Goal: Task Accomplishment & Management: Manage account settings

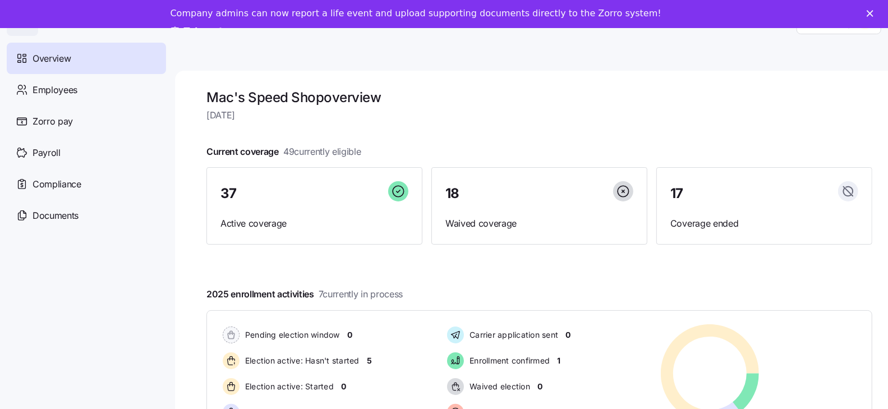
click at [68, 58] on span "Overview" at bounding box center [52, 59] width 38 height 14
click at [85, 98] on div "Employees" at bounding box center [86, 89] width 159 height 31
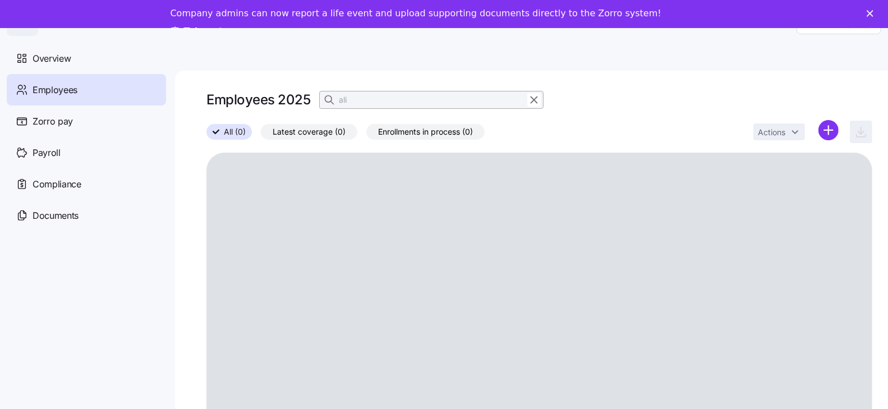
click at [387, 101] on input "ali" at bounding box center [431, 100] width 224 height 18
click at [536, 99] on icon "button" at bounding box center [534, 99] width 12 height 13
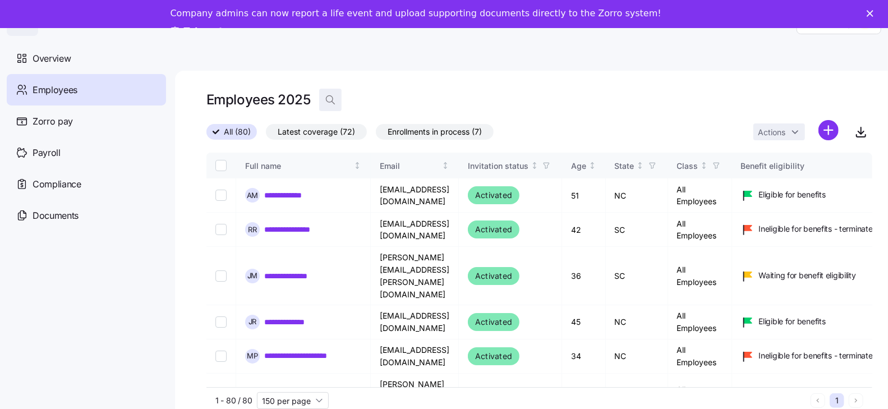
click at [328, 99] on icon "button" at bounding box center [330, 99] width 11 height 11
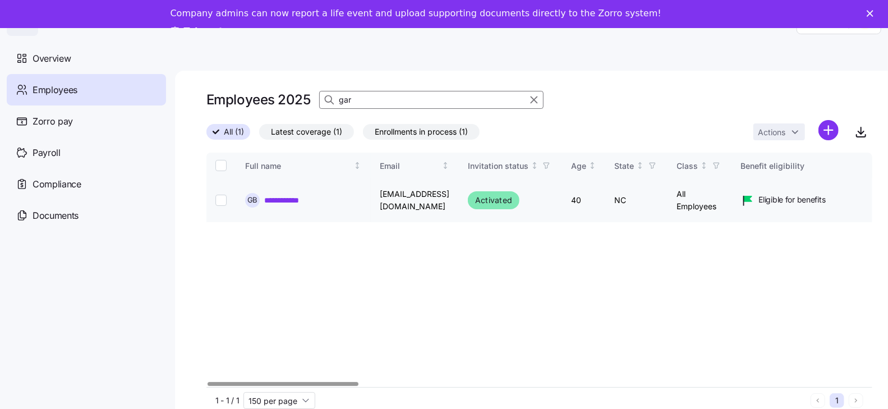
type input "gar"
click at [283, 198] on link "**********" at bounding box center [289, 200] width 50 height 11
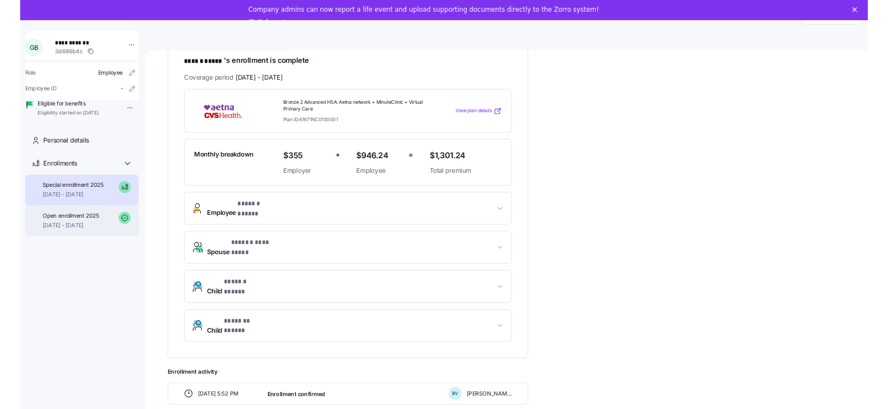
scroll to position [221, 0]
